Goal: Contribute content: Add original content to the website for others to see

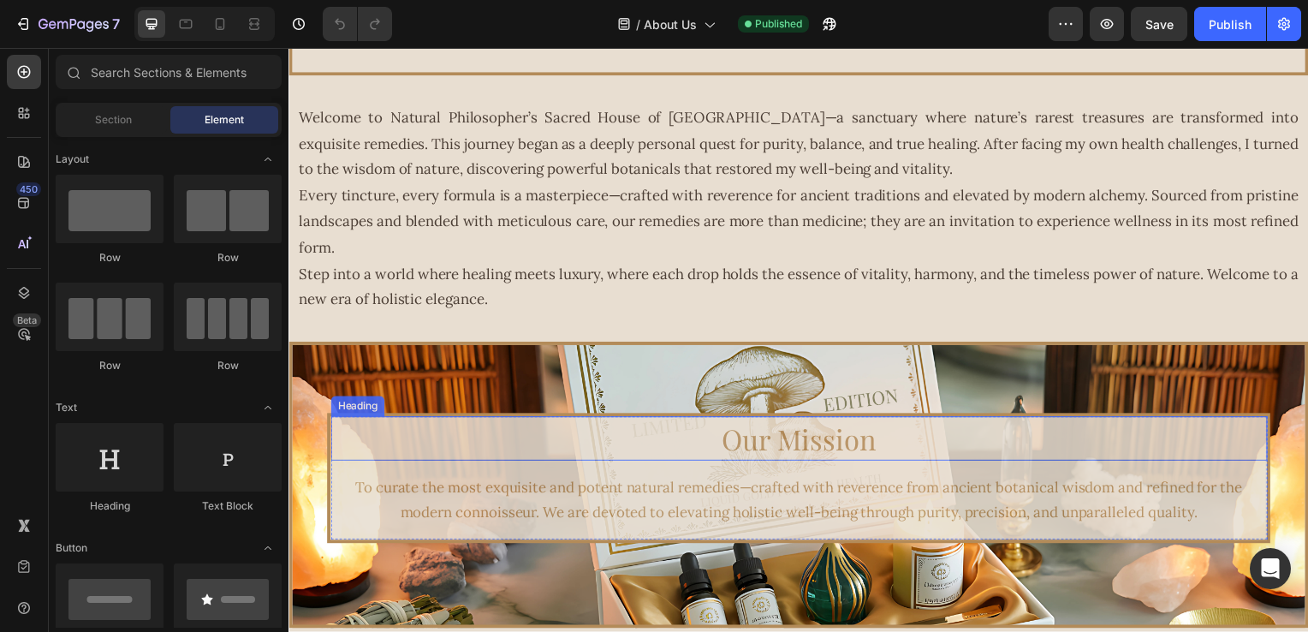
scroll to position [514, 0]
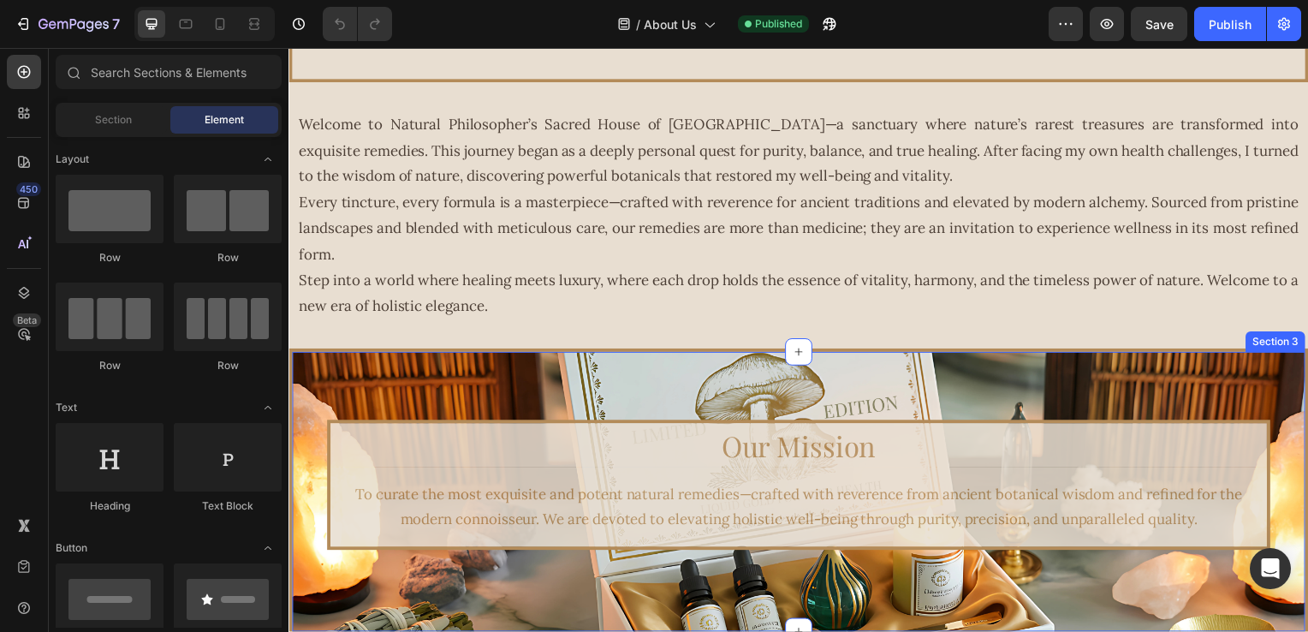
click at [337, 382] on div "Our Mission Heading To curate the most exquisite and potent natural remedies—cr…" at bounding box center [802, 495] width 1027 height 289
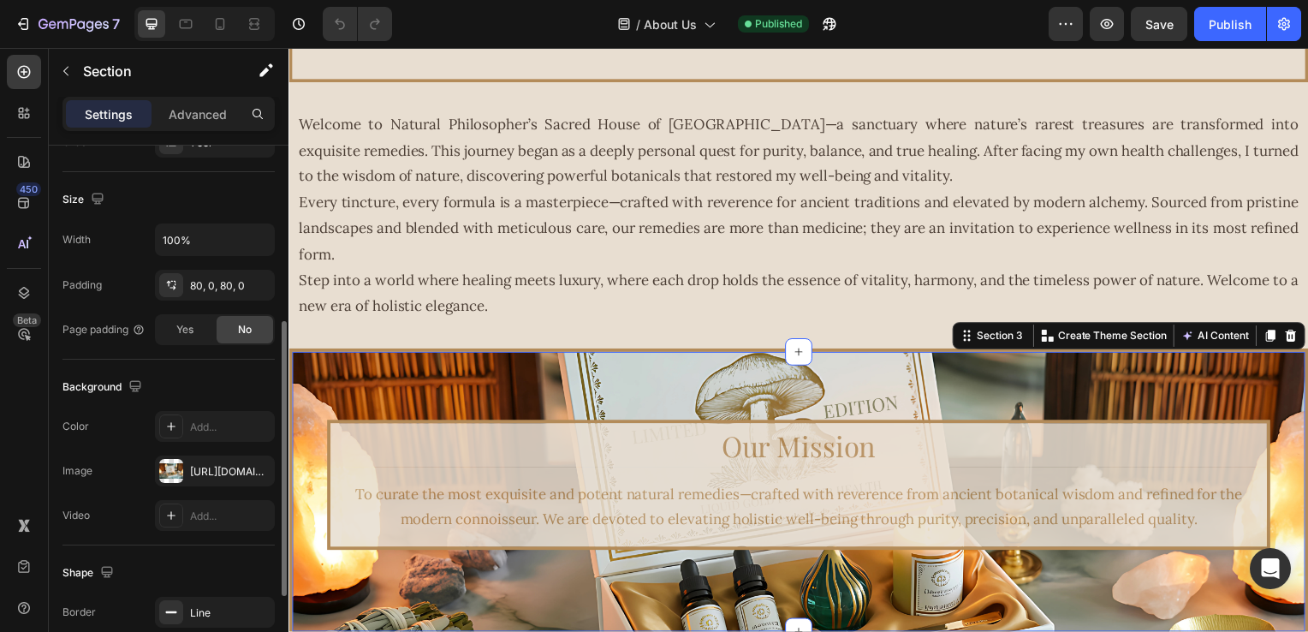
scroll to position [428, 0]
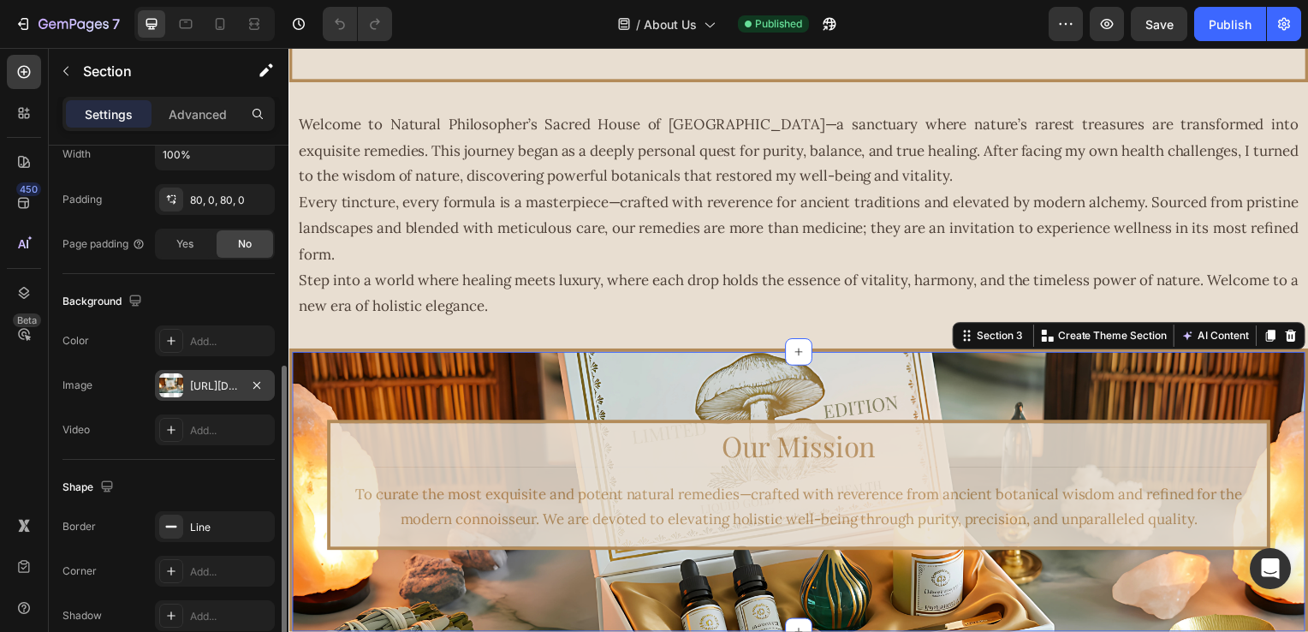
click at [223, 391] on div "[URL][DOMAIN_NAME]" at bounding box center [215, 385] width 50 height 15
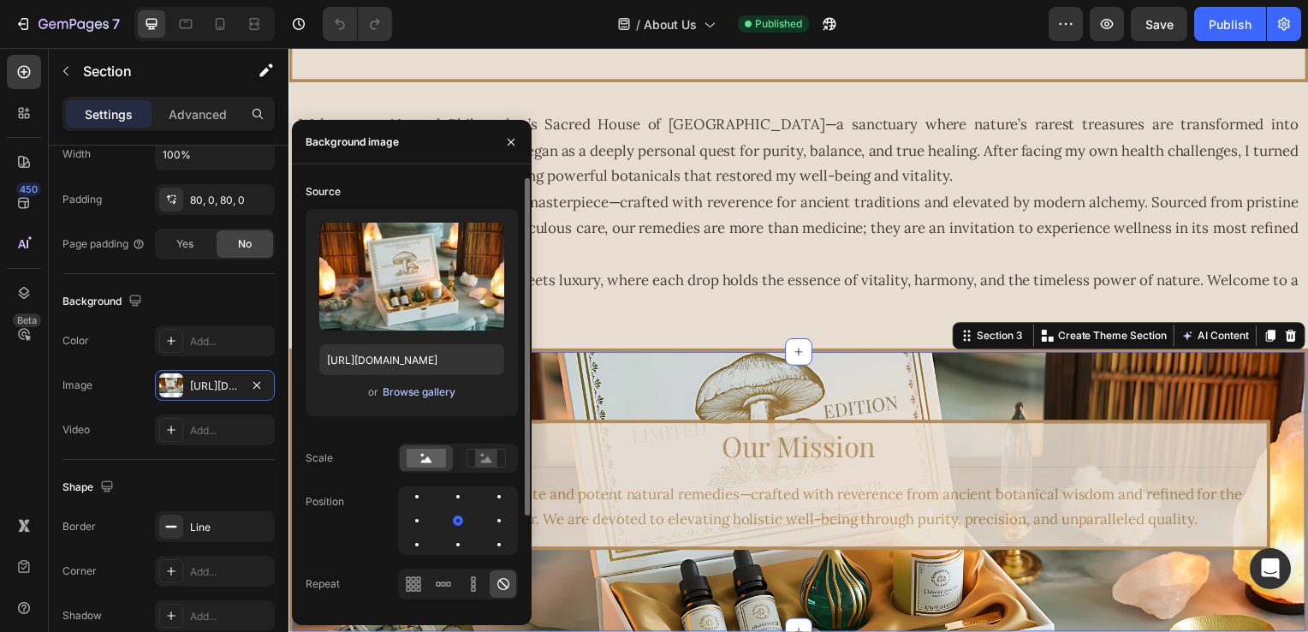
click at [417, 389] on div "Browse gallery" at bounding box center [419, 391] width 73 height 15
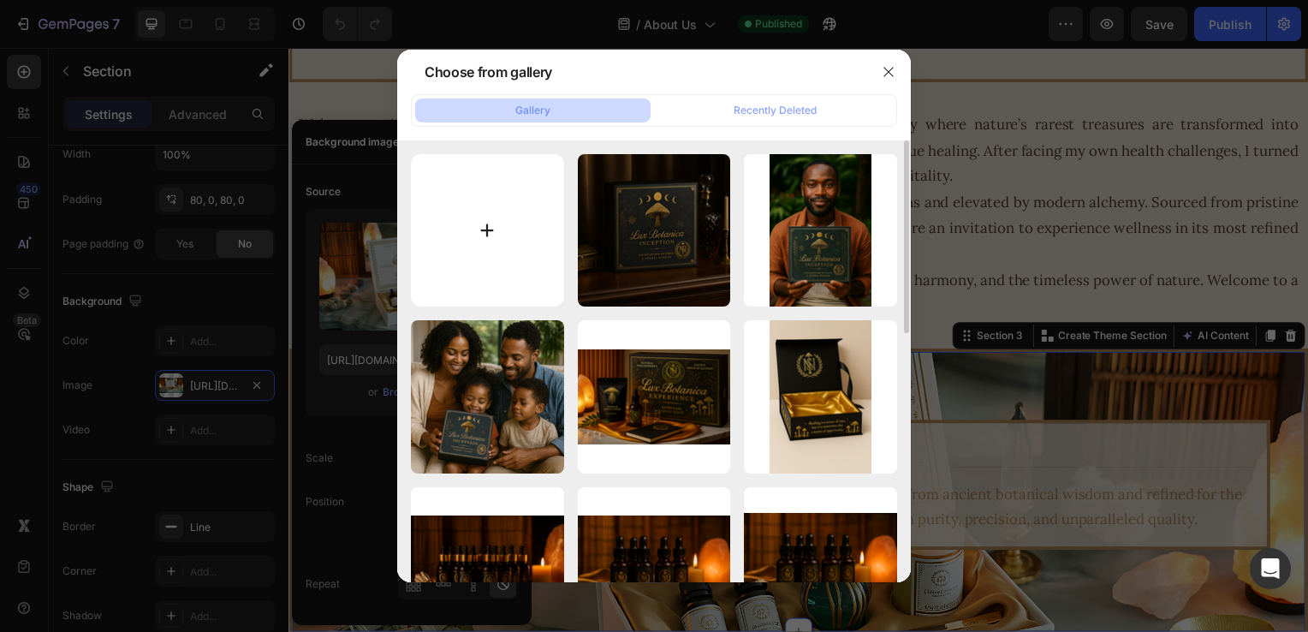
click at [490, 260] on input "file" at bounding box center [487, 230] width 153 height 153
type input "C:\fakepath\8bc1790d-2e0e-4f39-adc8-4748172f1f67.png"
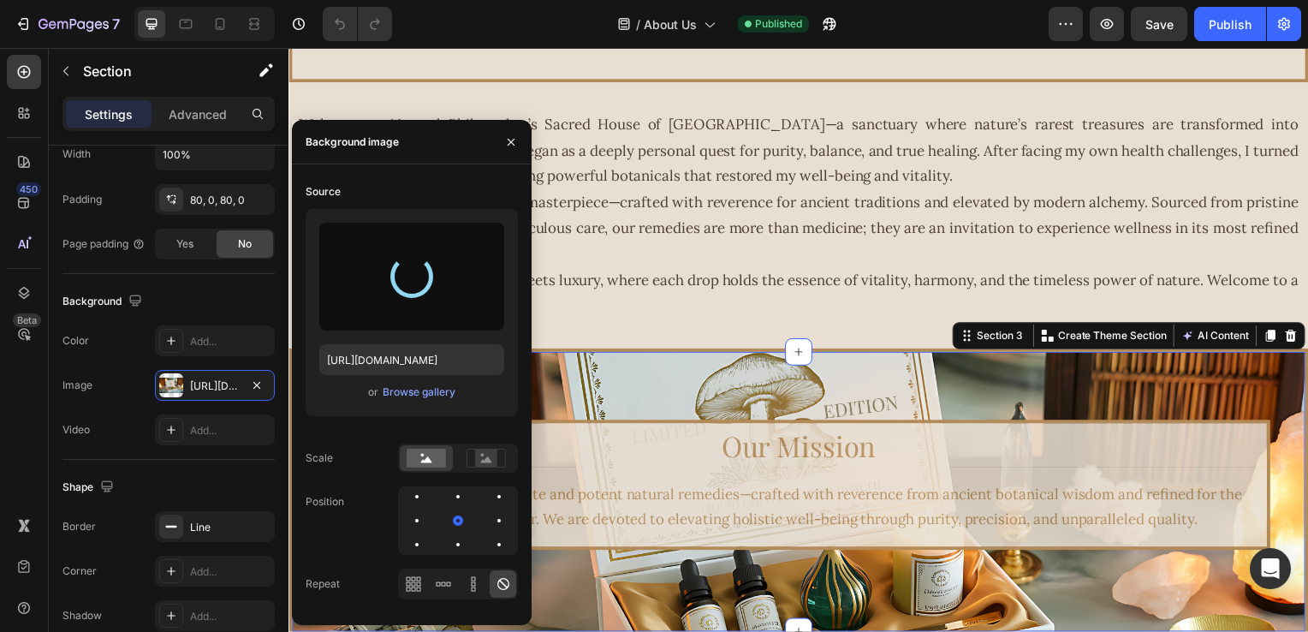
type input "[URL][DOMAIN_NAME]"
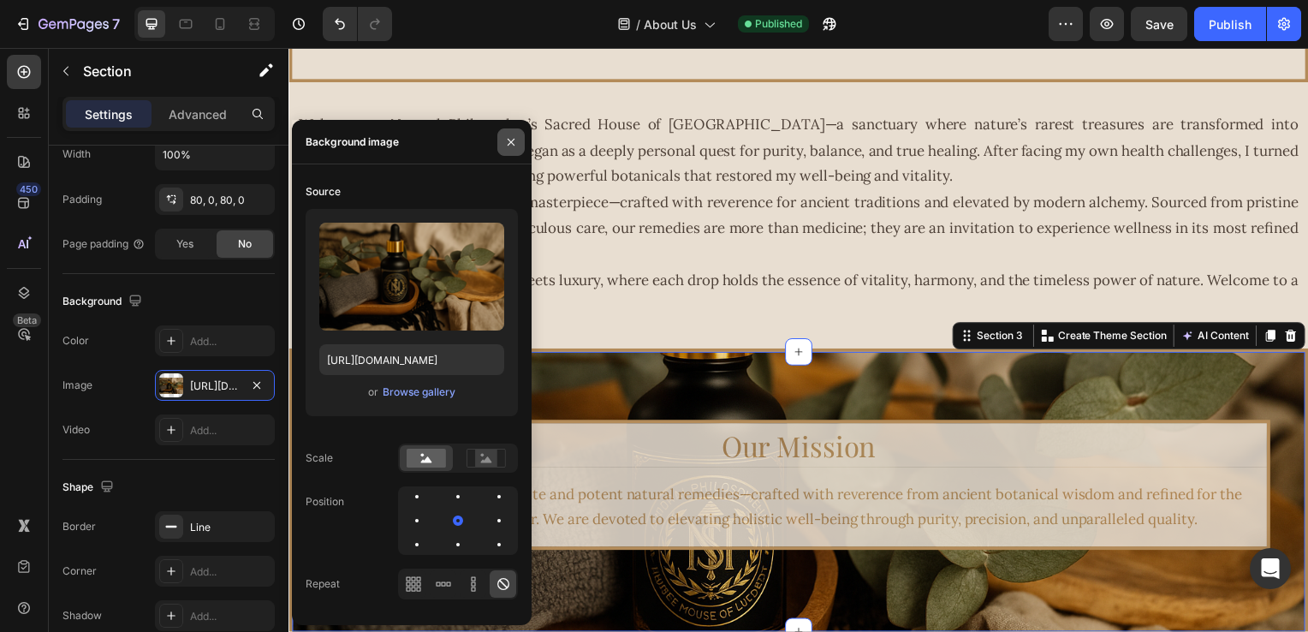
click at [510, 146] on icon "button" at bounding box center [511, 142] width 14 height 14
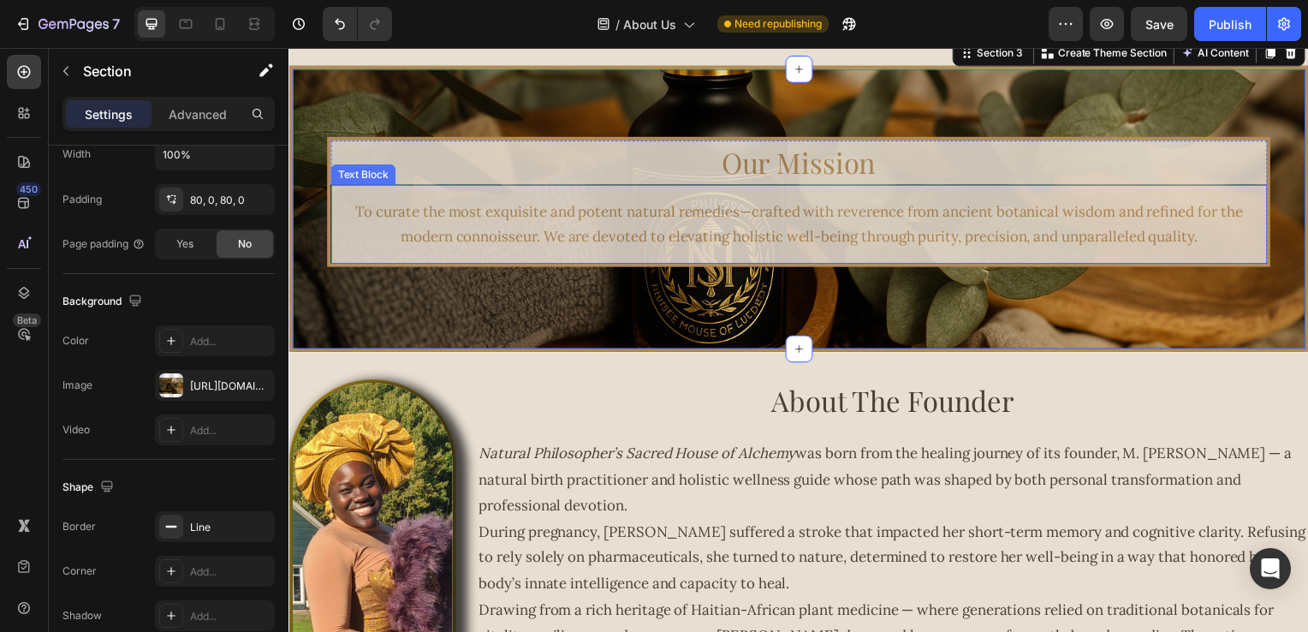
scroll to position [771, 0]
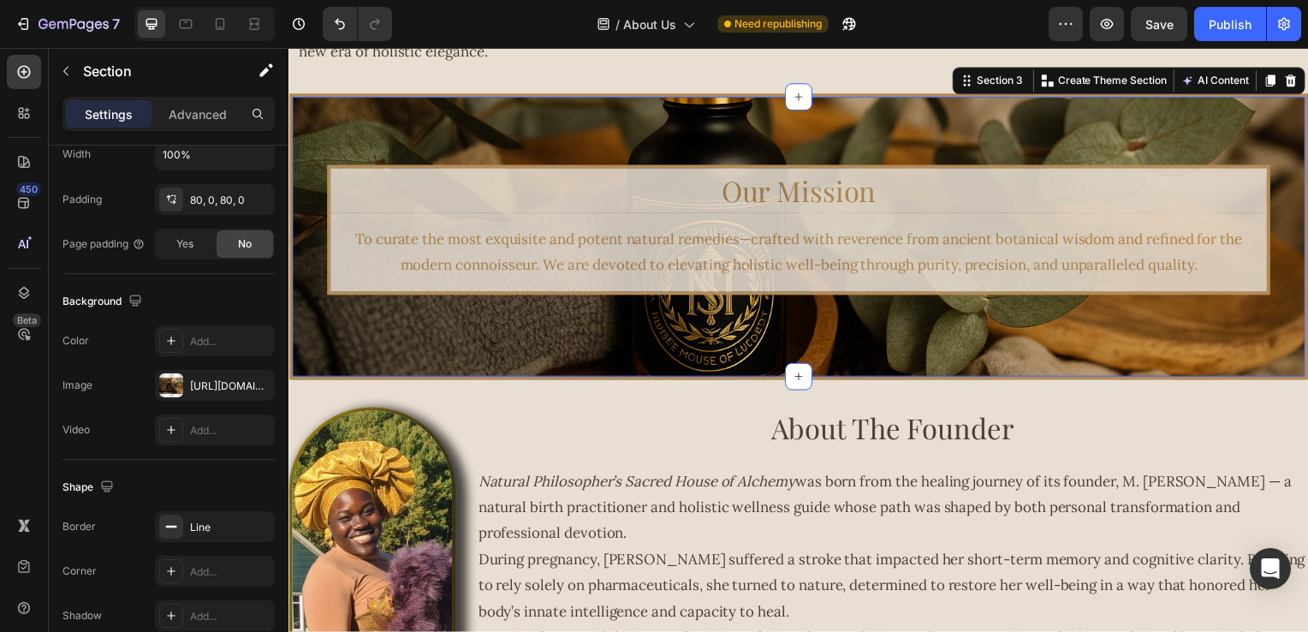
click at [445, 130] on div "Our Mission Heading To curate the most exquisite and potent natural remedies—cr…" at bounding box center [802, 238] width 1027 height 289
click at [194, 381] on div "[URL][DOMAIN_NAME]" at bounding box center [215, 385] width 50 height 15
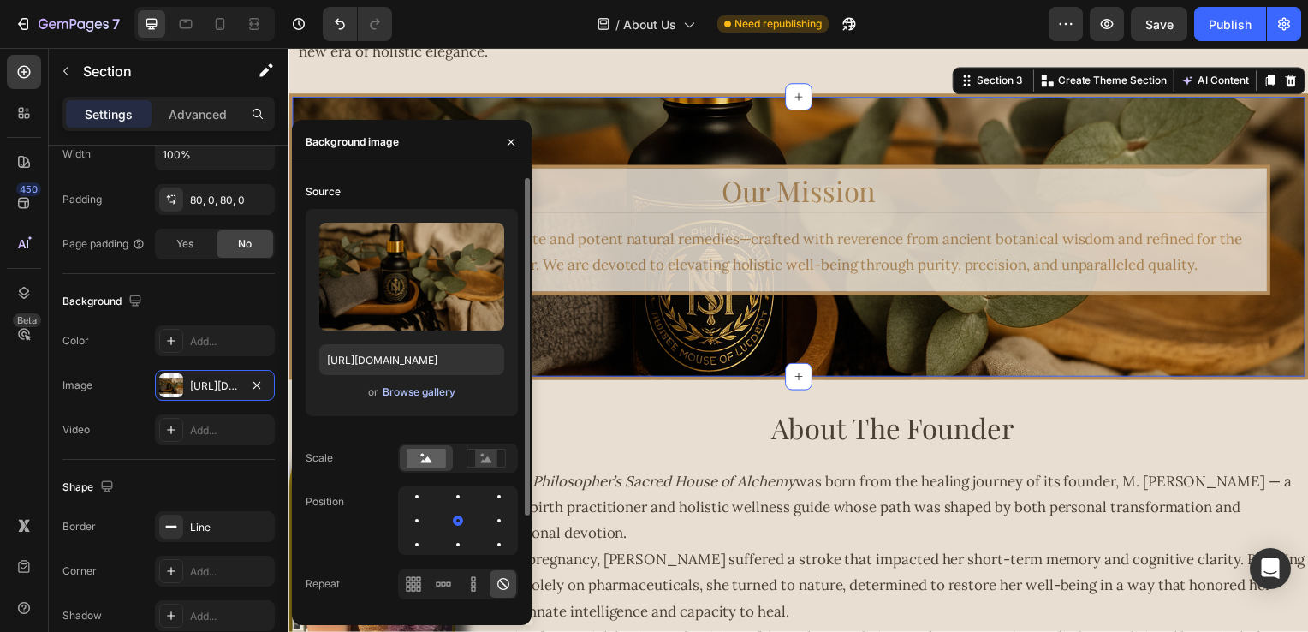
click at [408, 394] on div "Browse gallery" at bounding box center [419, 391] width 73 height 15
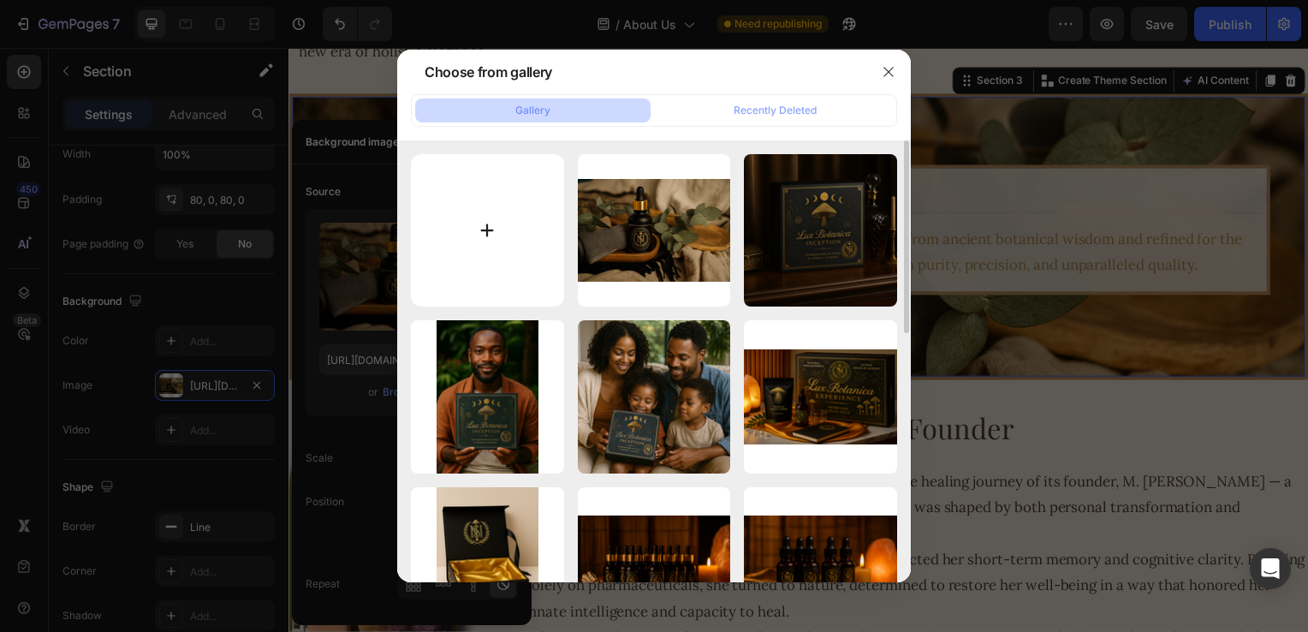
click at [502, 214] on input "file" at bounding box center [487, 230] width 153 height 153
type input "C:\fakepath\Copie de NATURAL PHILOSOPHER’S [PERSON_NAME] (36).png"
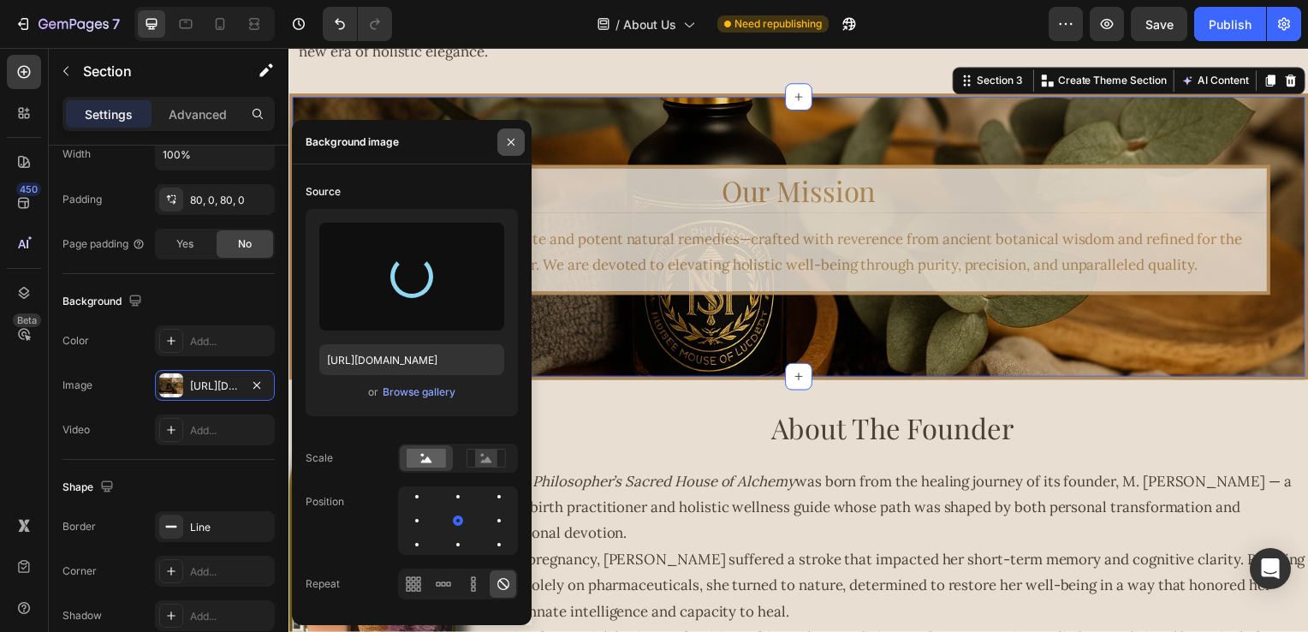
type input "[URL][DOMAIN_NAME]"
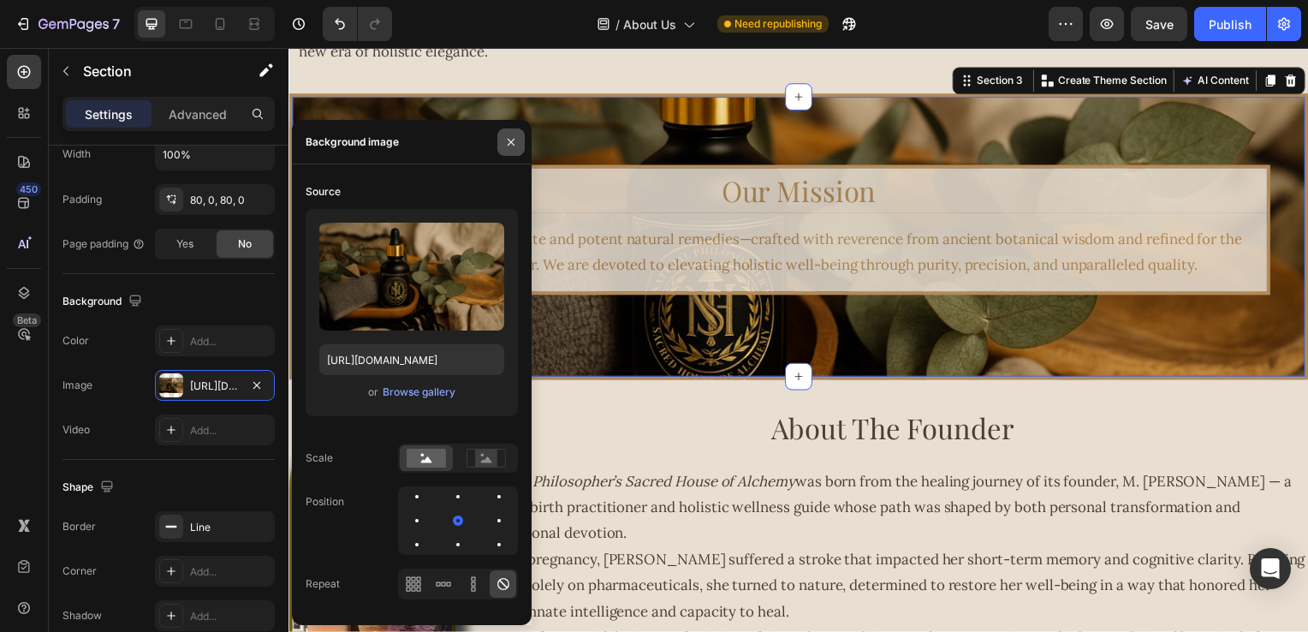
click at [512, 144] on icon "button" at bounding box center [511, 142] width 14 height 14
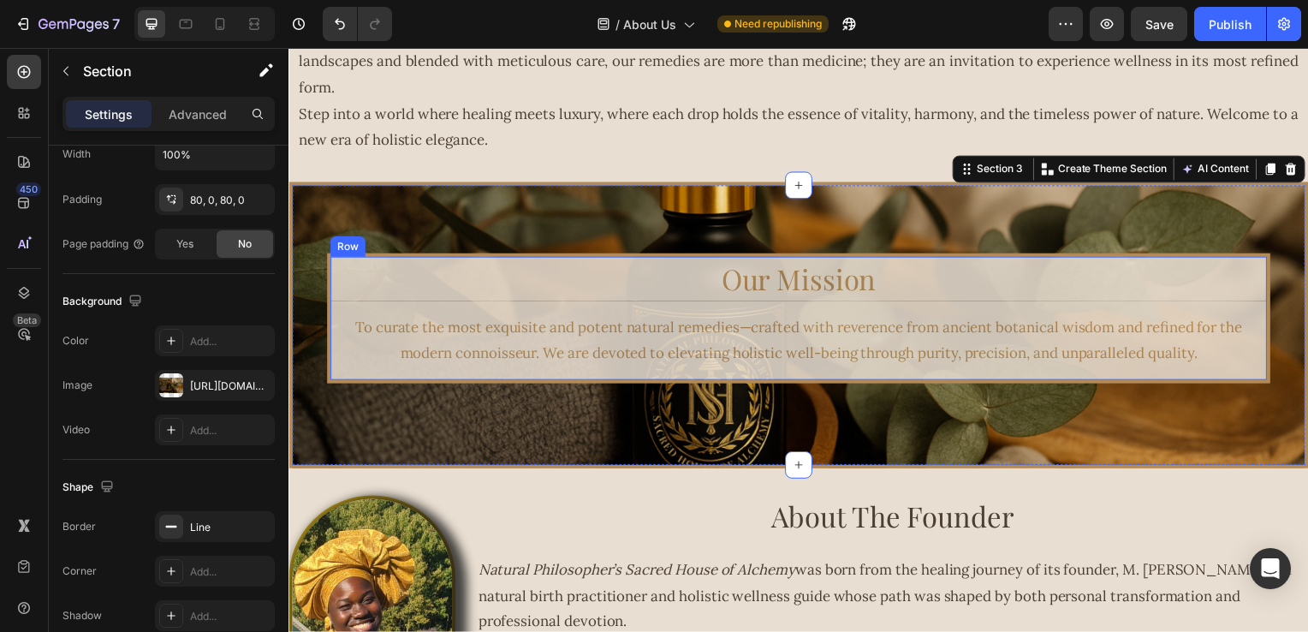
scroll to position [599, 0]
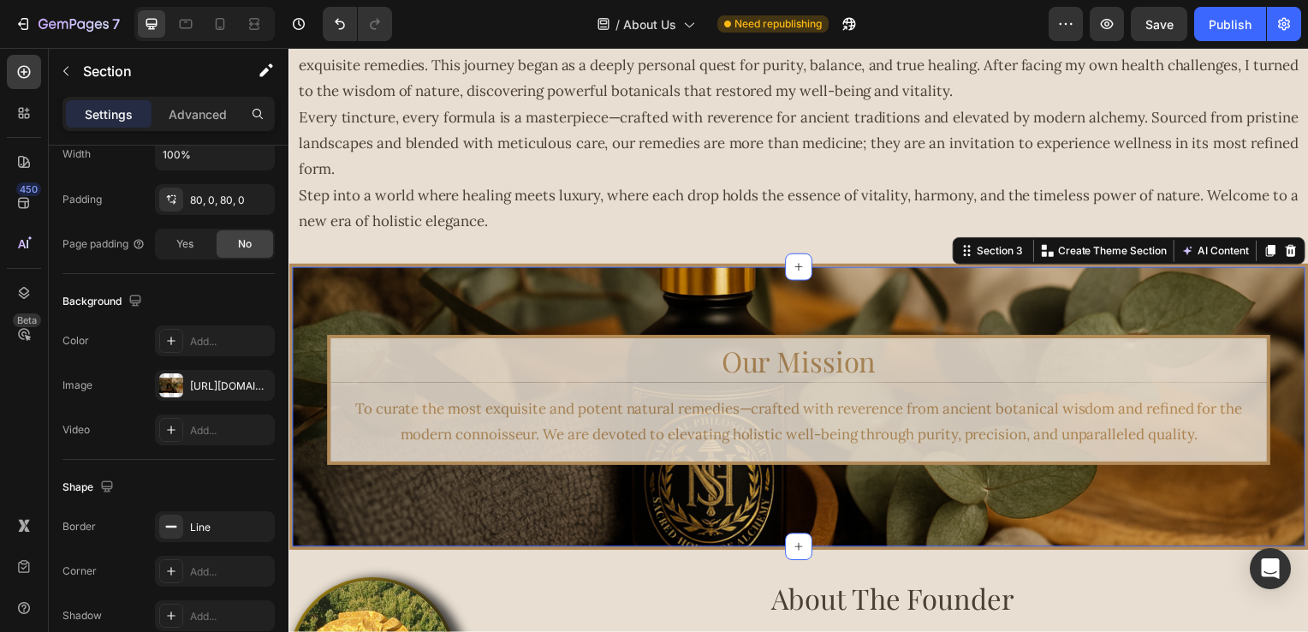
click at [495, 289] on div "Our Mission Heading To curate the most exquisite and potent natural remedies—cr…" at bounding box center [802, 409] width 1027 height 289
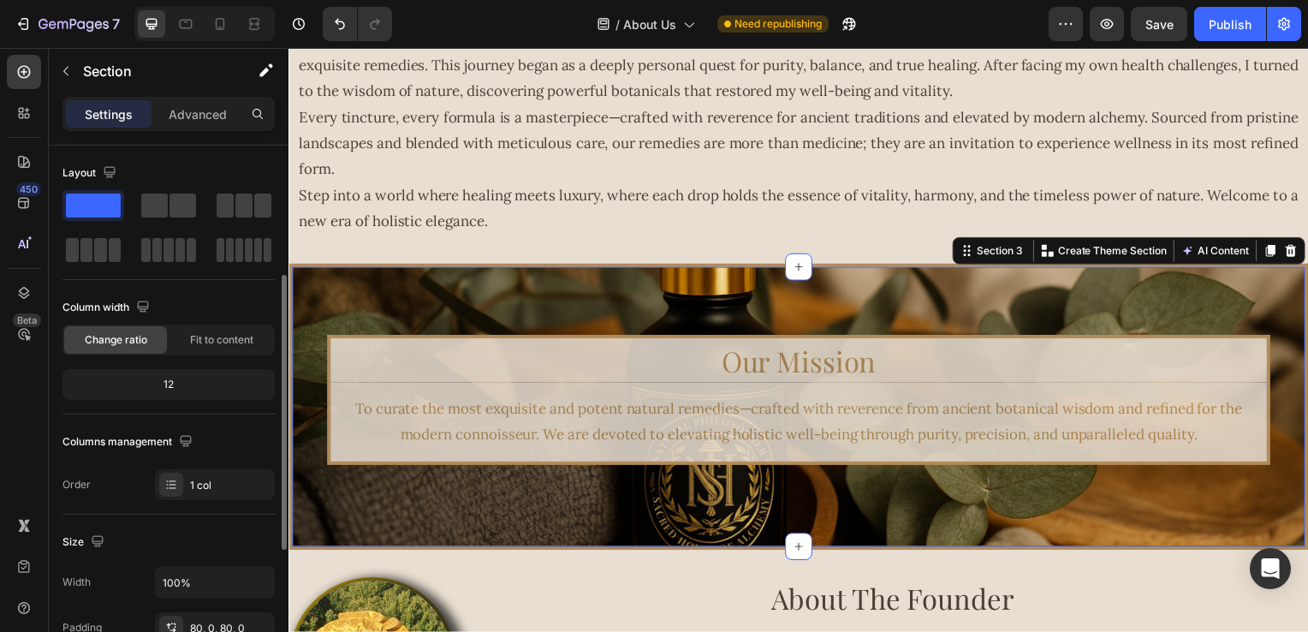
scroll to position [257, 0]
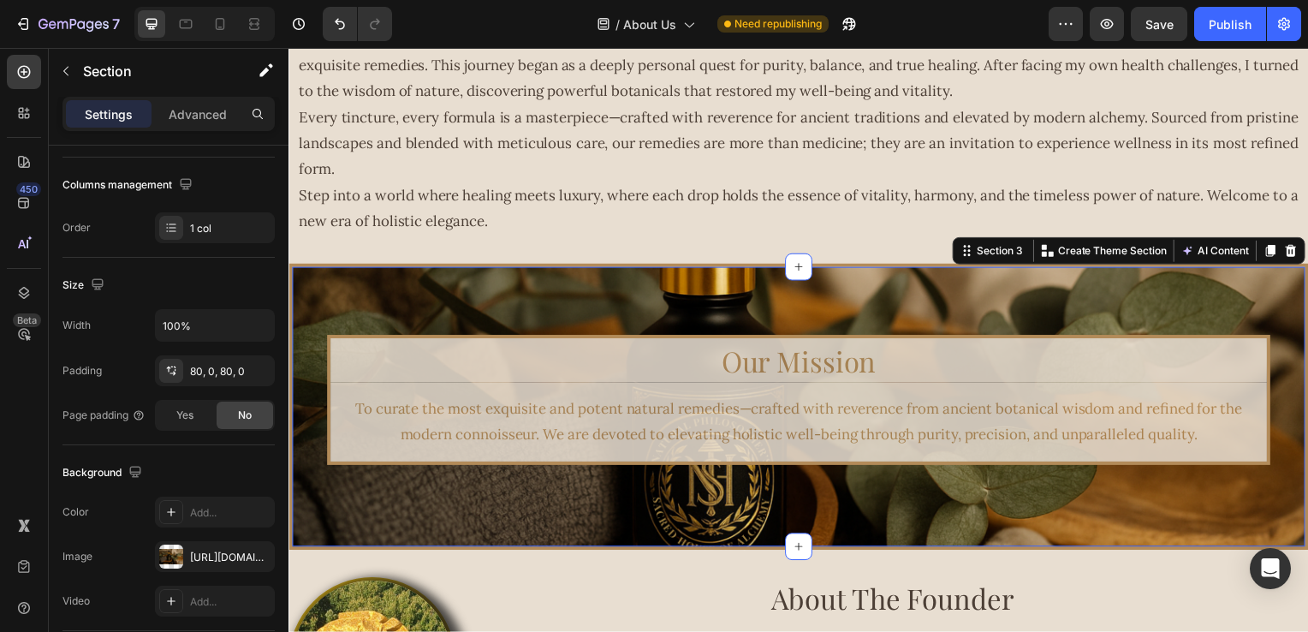
click at [415, 302] on div "Our Mission Heading To curate the most exquisite and potent natural remedies—cr…" at bounding box center [802, 409] width 1027 height 289
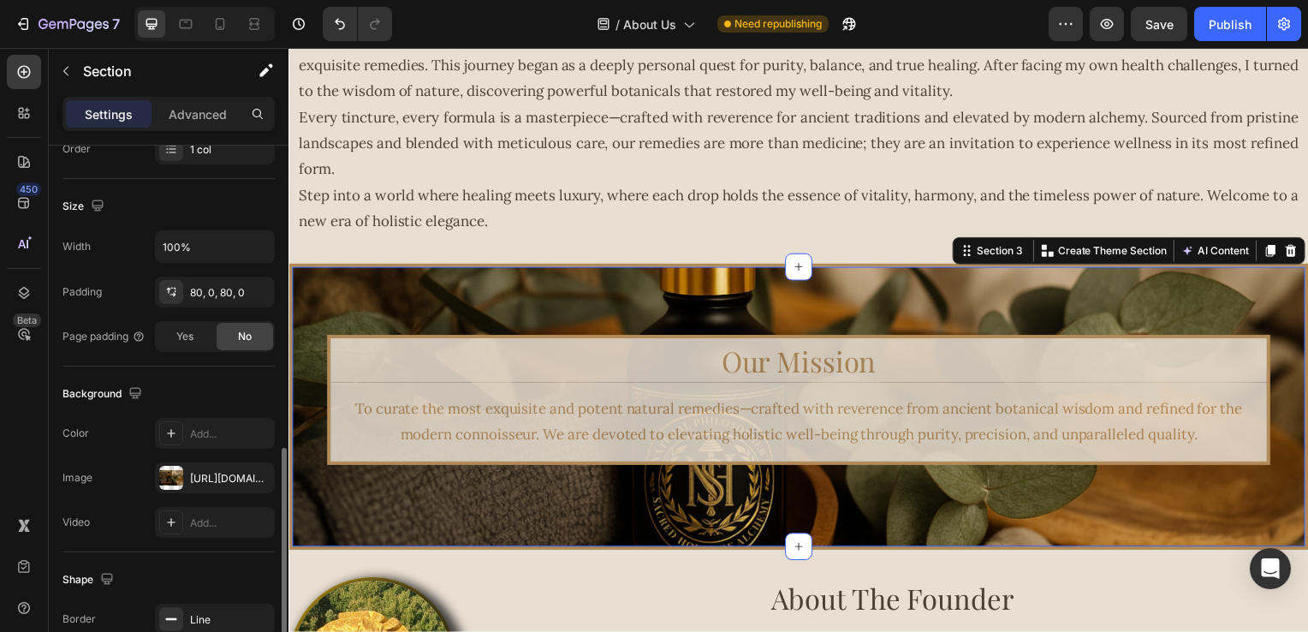
scroll to position [421, 0]
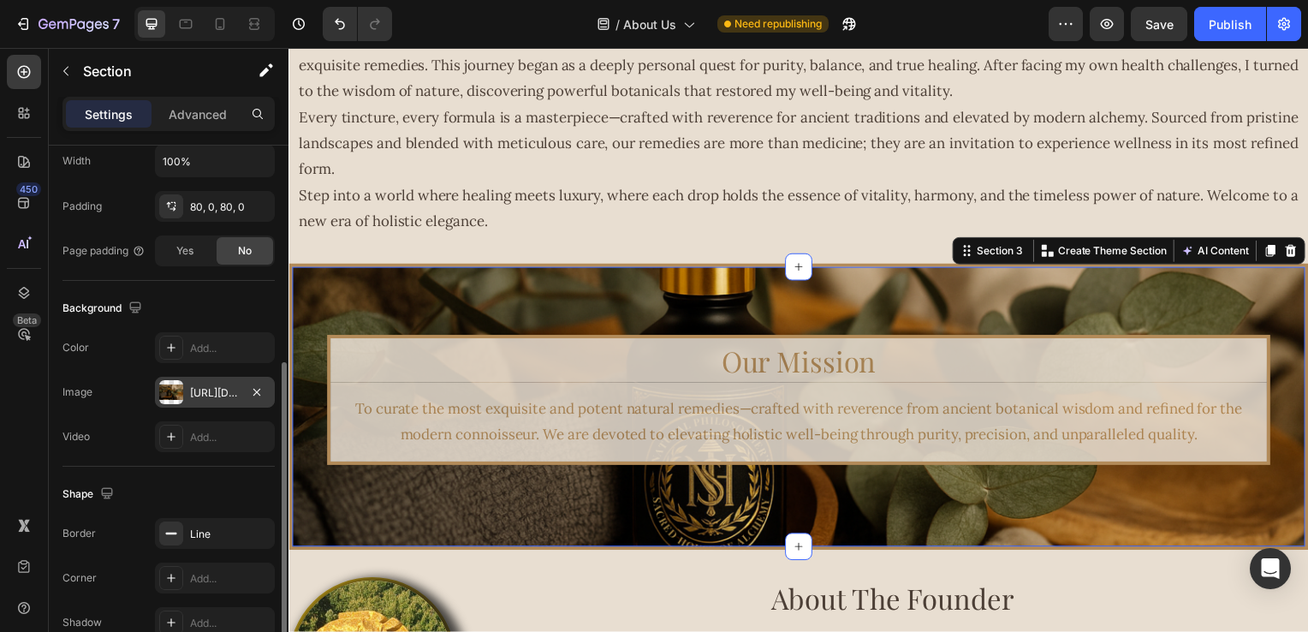
click at [195, 387] on div "[URL][DOMAIN_NAME]" at bounding box center [215, 392] width 50 height 15
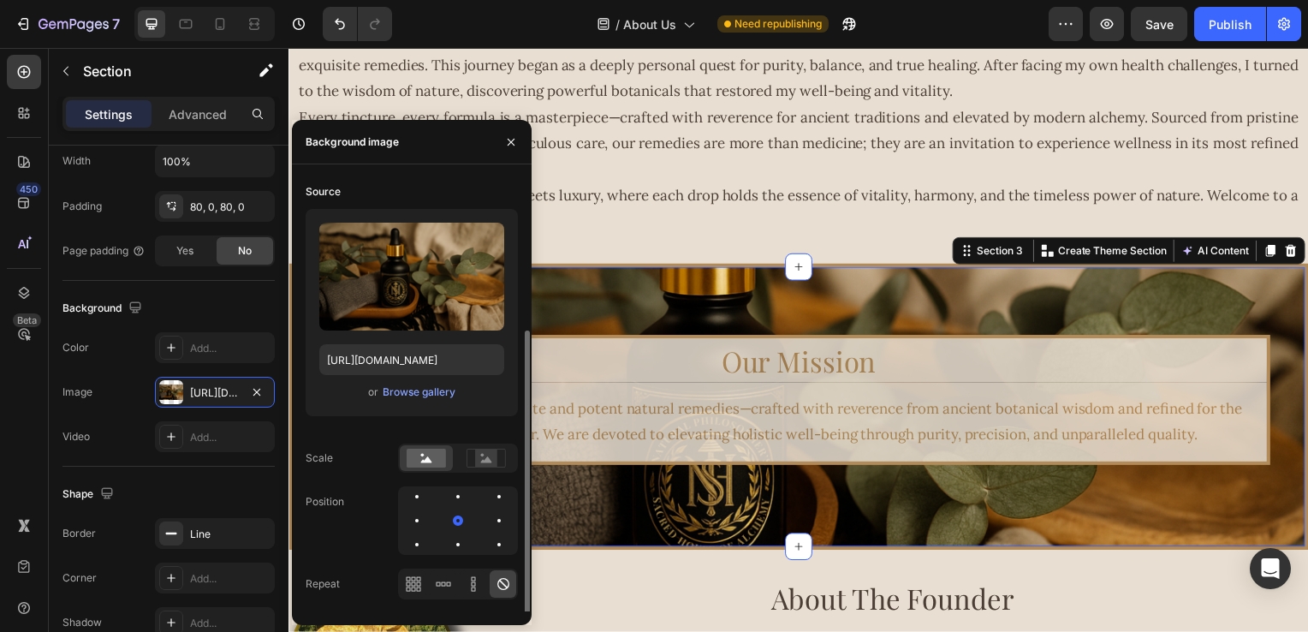
scroll to position [86, 0]
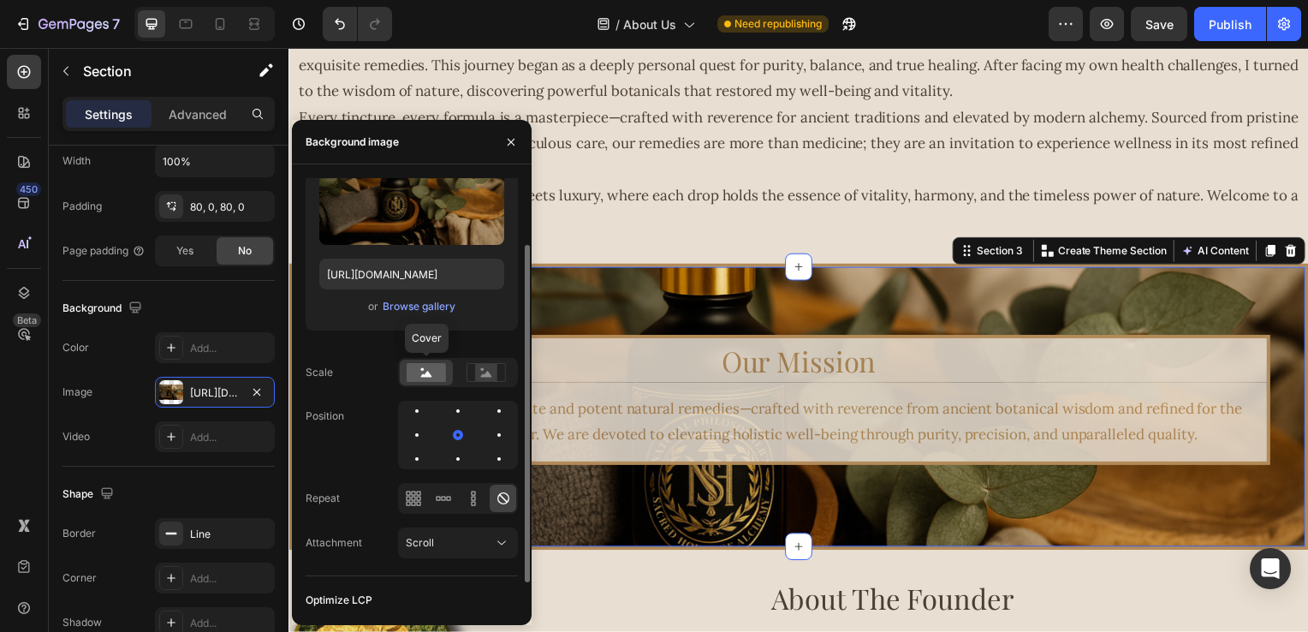
click at [434, 372] on rect at bounding box center [426, 372] width 39 height 19
click at [473, 374] on icon at bounding box center [486, 372] width 39 height 19
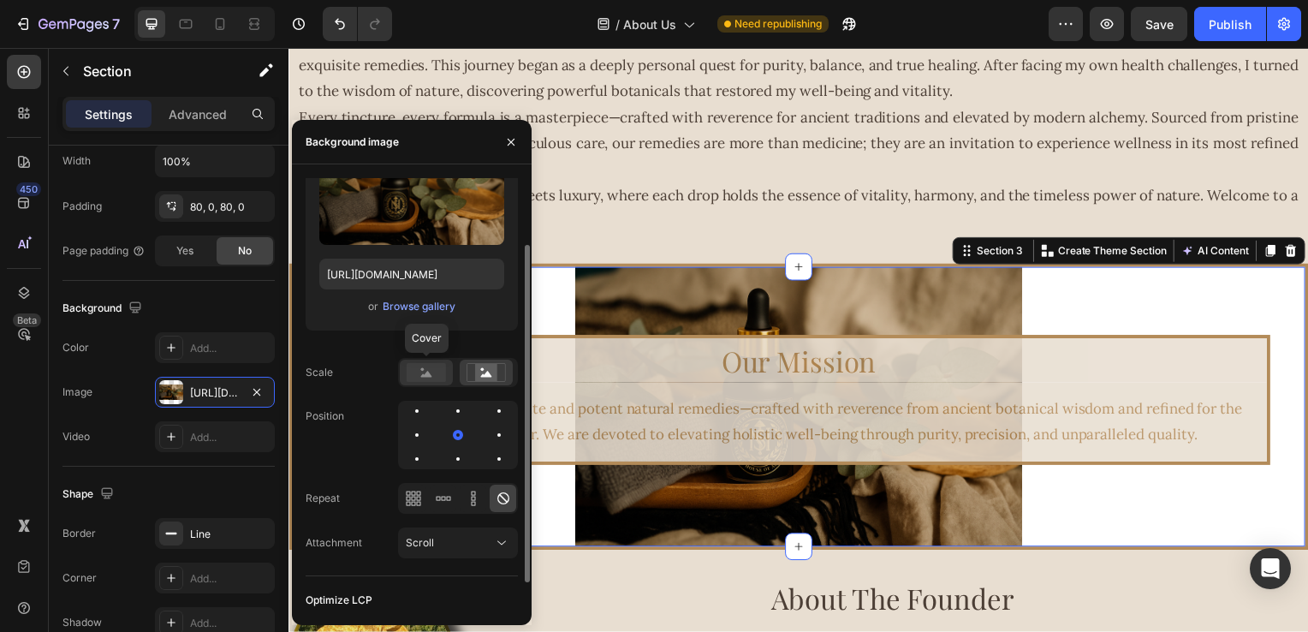
click at [435, 374] on rect at bounding box center [426, 372] width 39 height 19
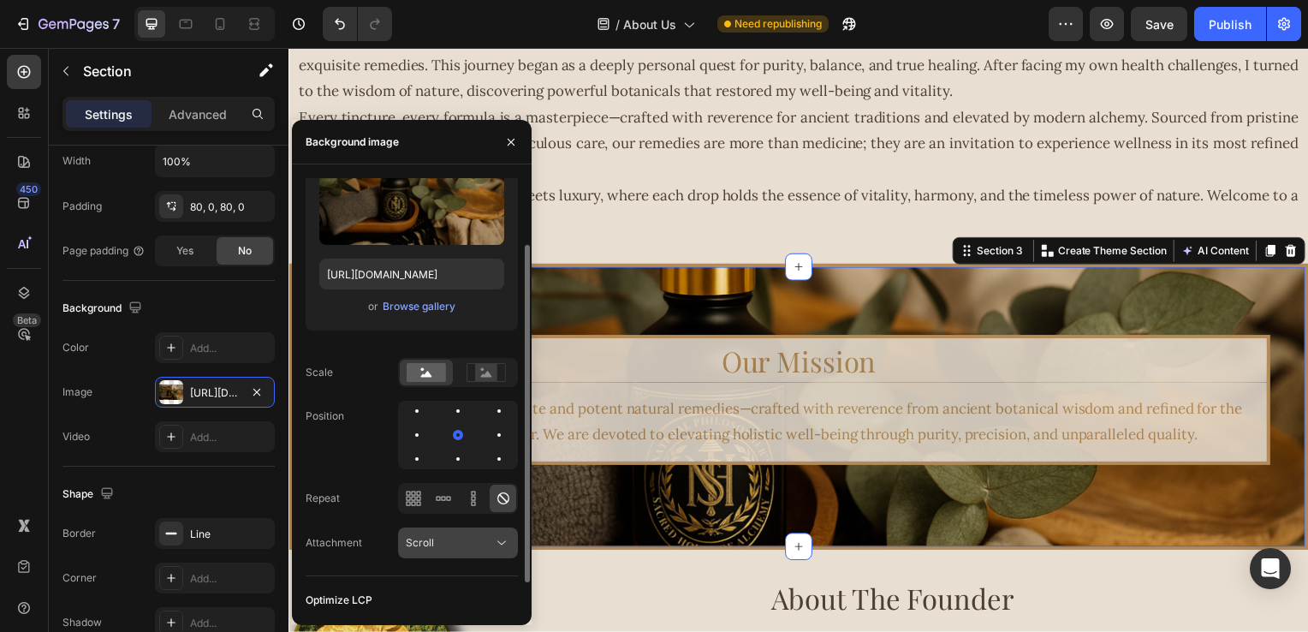
click at [476, 543] on div "Scroll" at bounding box center [449, 542] width 87 height 15
click at [473, 535] on div "Scroll" at bounding box center [449, 542] width 87 height 15
click at [500, 148] on button "button" at bounding box center [510, 141] width 27 height 27
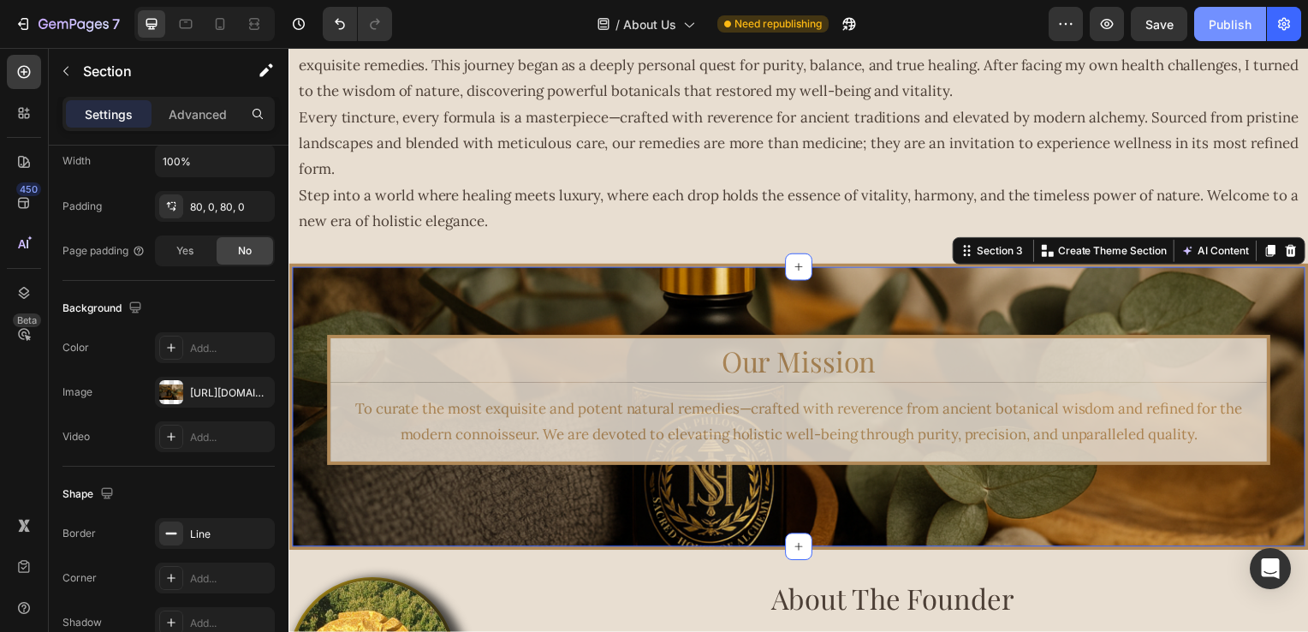
click at [1243, 25] on div "Publish" at bounding box center [1230, 24] width 43 height 18
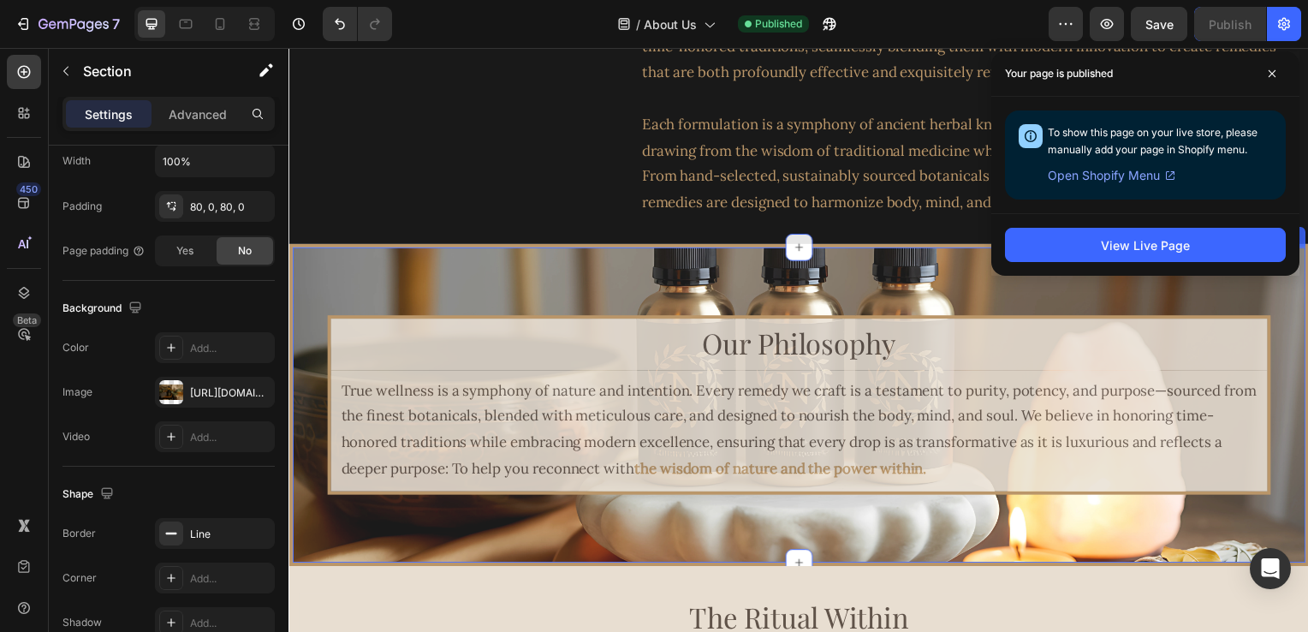
scroll to position [1969, 0]
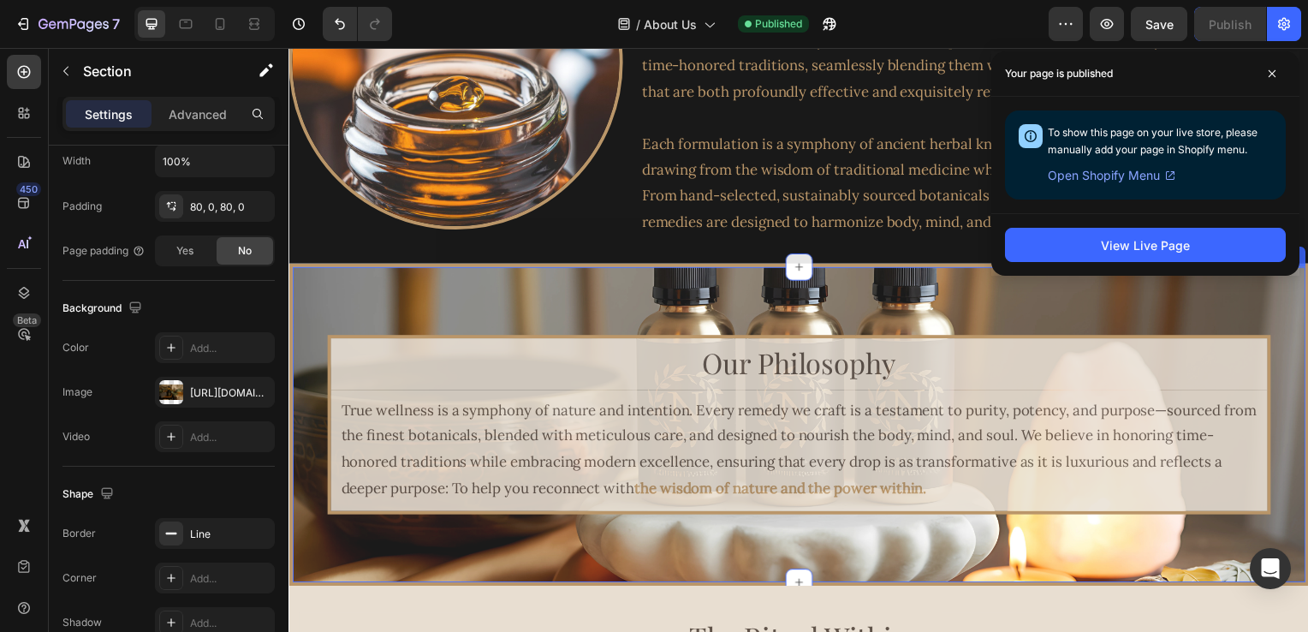
click at [616, 302] on div "Our Philosophy Heading True wellness is a symphony of nature and intention. Eve…" at bounding box center [802, 427] width 1027 height 324
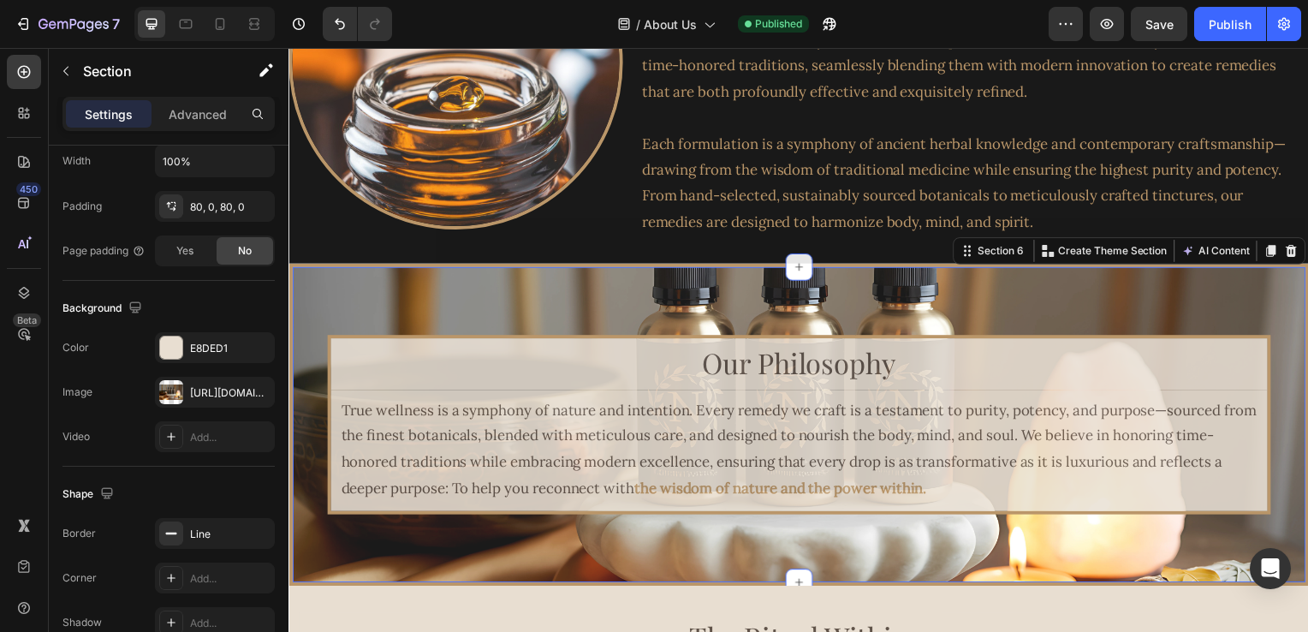
scroll to position [421, 0]
click at [218, 389] on div "[URL][DOMAIN_NAME]" at bounding box center [215, 392] width 50 height 15
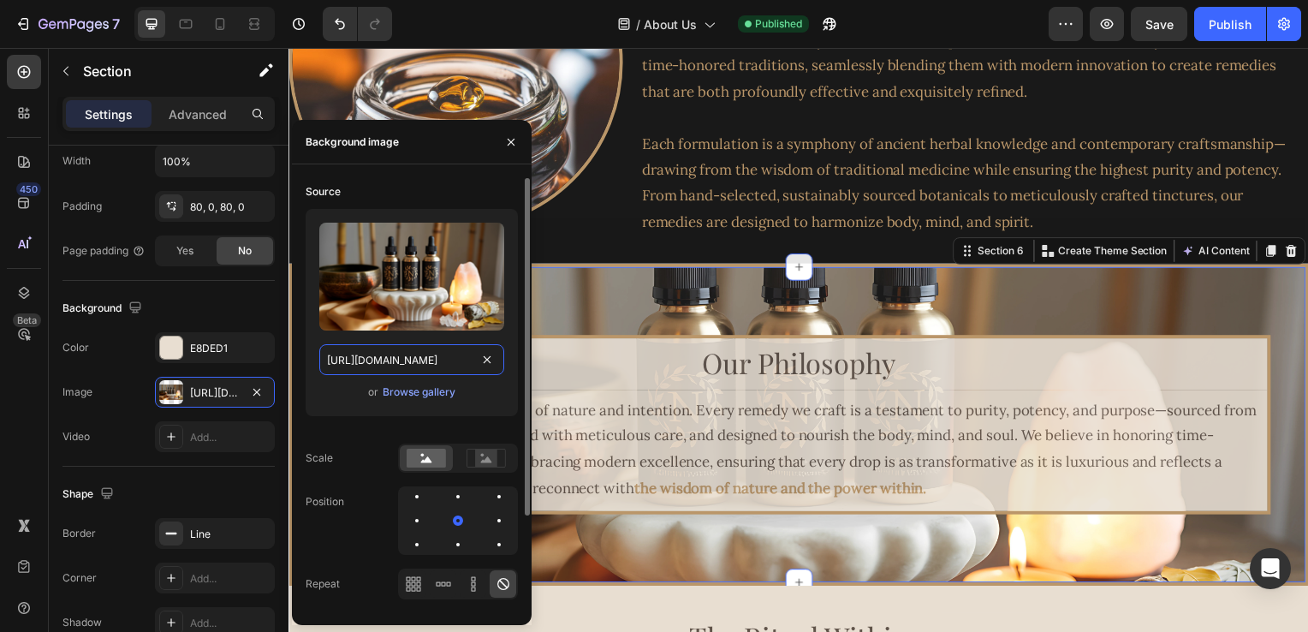
click at [392, 365] on input "[URL][DOMAIN_NAME]" at bounding box center [411, 359] width 185 height 31
